Goal: Information Seeking & Learning: Check status

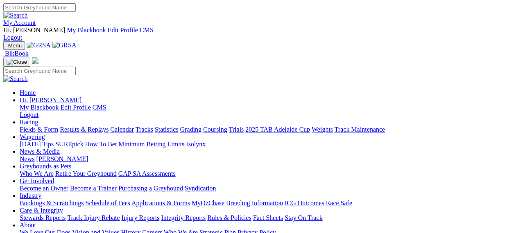
click at [108, 126] on link "Results & Replays" at bounding box center [84, 129] width 49 height 7
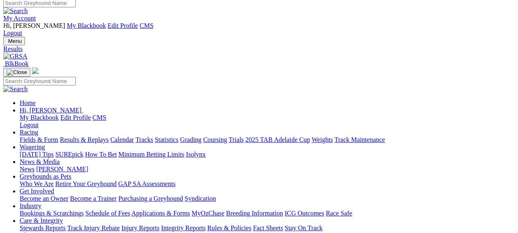
scroll to position [4, 0]
click at [53, 137] on link "Fields & Form" at bounding box center [39, 140] width 38 height 7
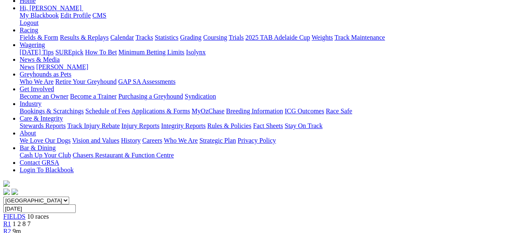
scroll to position [113, 0]
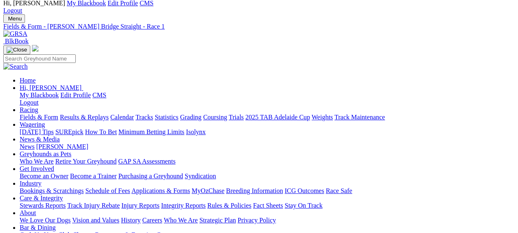
scroll to position [27, 0]
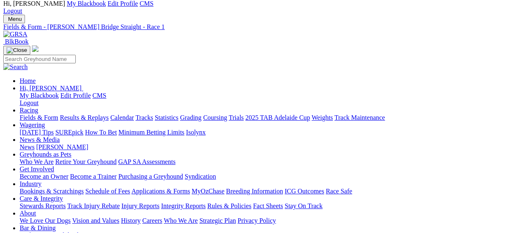
select select "NSW"
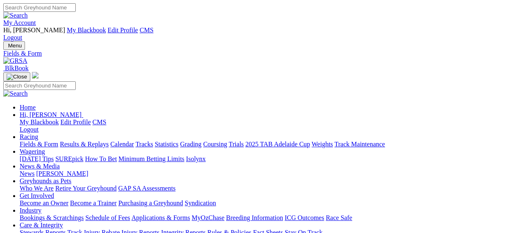
click at [100, 141] on link "Results & Replays" at bounding box center [84, 144] width 49 height 7
select select "NSW"
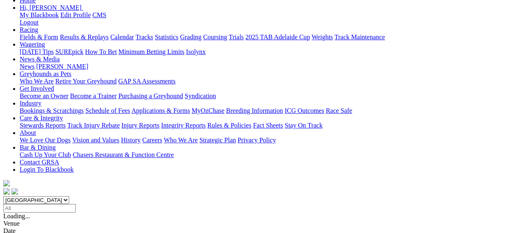
scroll to position [101, 0]
